Goal: Check status

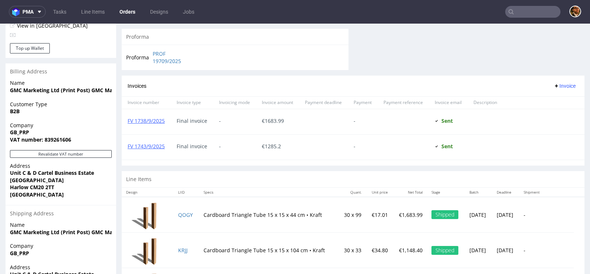
scroll to position [357, 0]
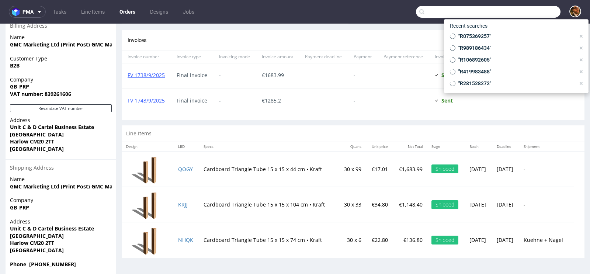
click at [517, 15] on input "text" at bounding box center [488, 12] width 145 height 12
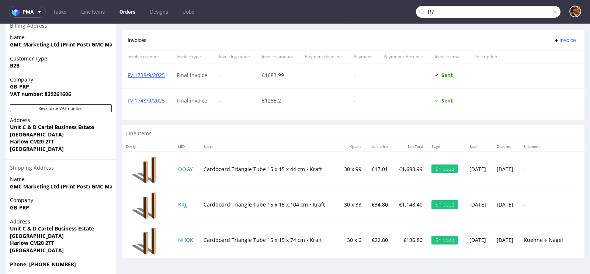
type input "R"
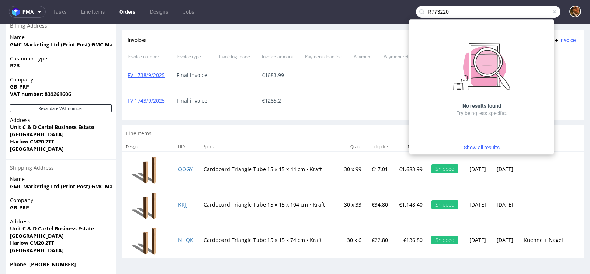
type input "R77322"
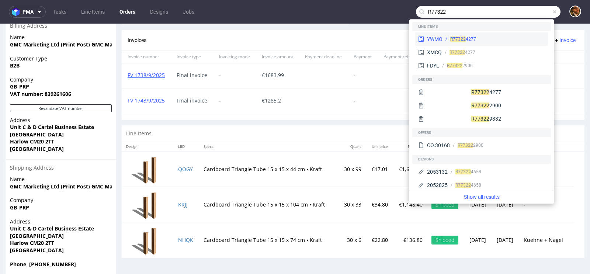
click at [480, 38] on div "R77322 4277" at bounding box center [494, 39] width 103 height 7
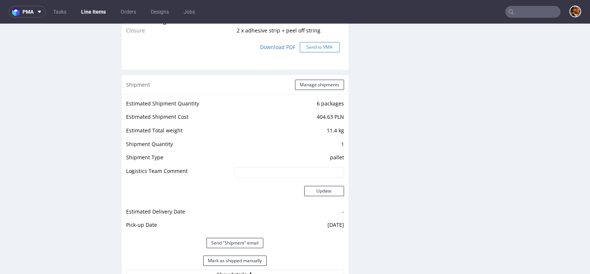
scroll to position [790, 0]
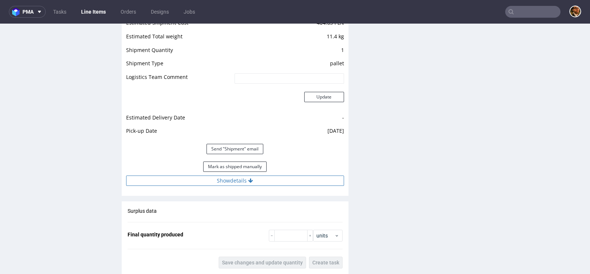
click at [252, 180] on button "Show details" at bounding box center [235, 181] width 218 height 10
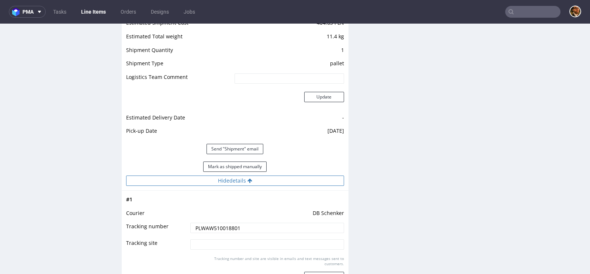
scroll to position [952, 0]
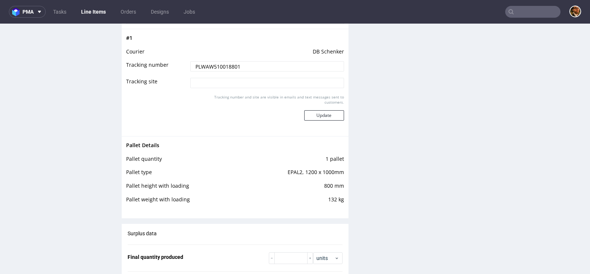
drag, startPoint x: 247, startPoint y: 64, endPoint x: 189, endPoint y: 64, distance: 58.3
click at [190, 64] on input "PLWAW510018801" at bounding box center [267, 66] width 154 height 10
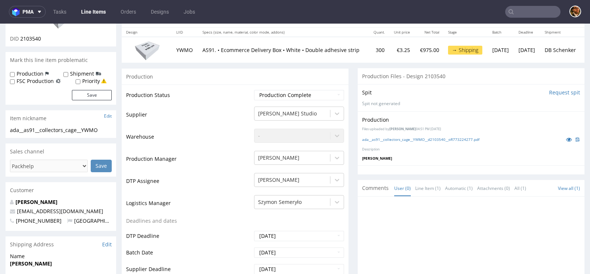
scroll to position [0, 0]
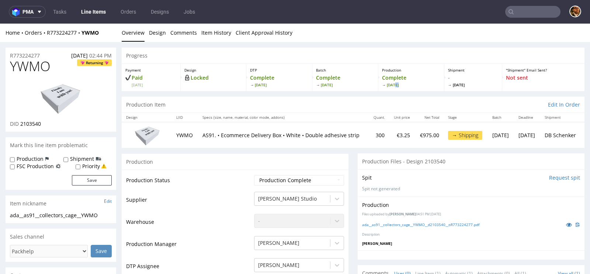
drag, startPoint x: 389, startPoint y: 84, endPoint x: 393, endPoint y: 85, distance: 4.1
click at [393, 85] on span "Fri 26 Sep" at bounding box center [411, 84] width 58 height 5
click at [392, 65] on div "Production Complete Fri 26 Sep" at bounding box center [411, 77] width 66 height 27
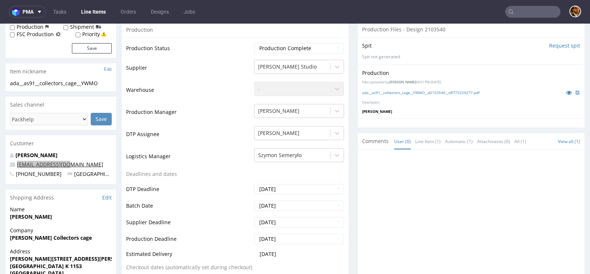
copy link "admin@cascalia.com"
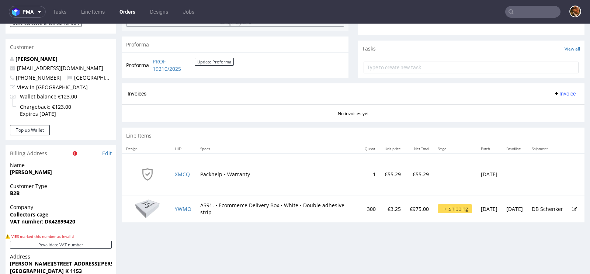
scroll to position [261, 0]
